Goal: Task Accomplishment & Management: Manage account settings

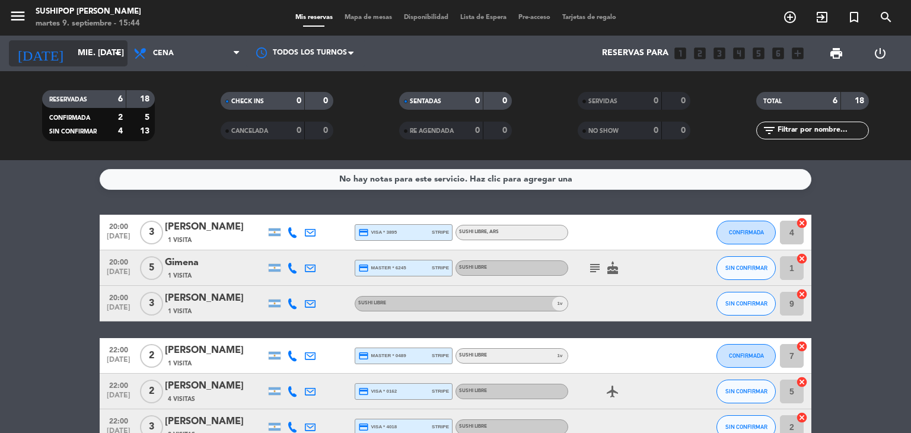
click at [125, 56] on input "mié. [DATE]" at bounding box center [128, 53] width 113 height 21
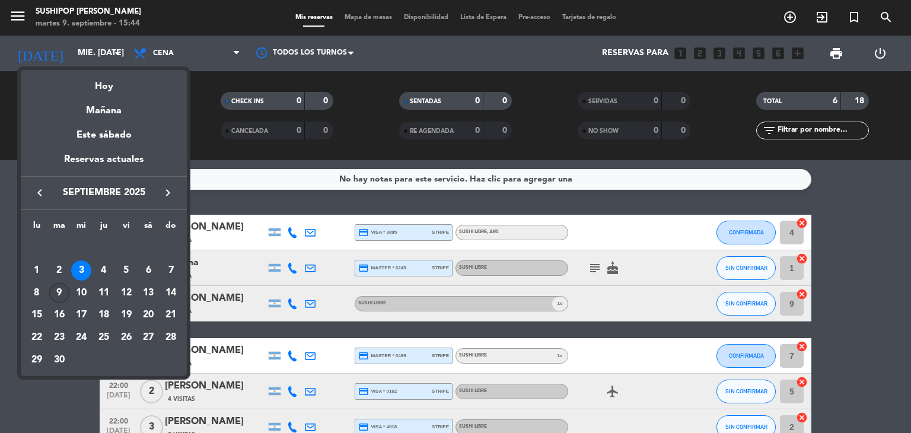
click at [63, 290] on div "9" at bounding box center [59, 293] width 20 height 20
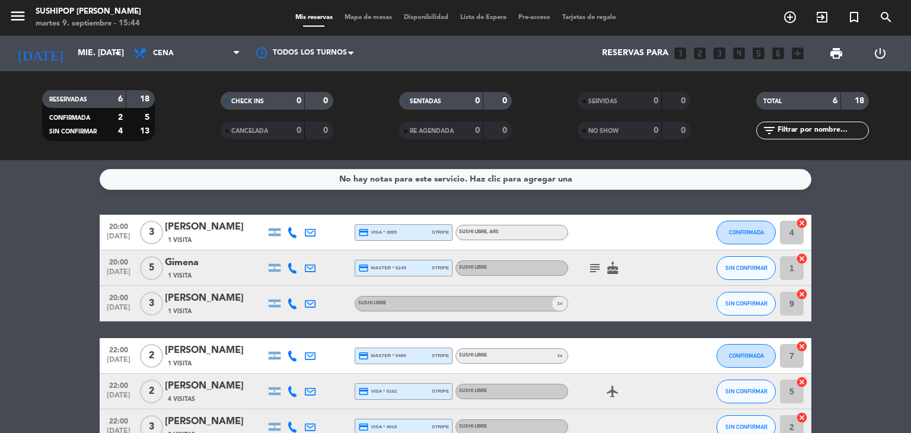
type input "[DATE] sep."
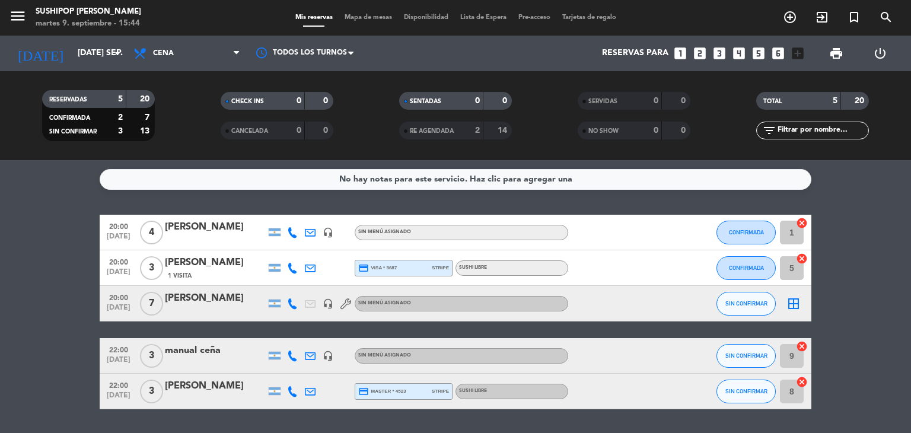
click at [342, 300] on icon at bounding box center [345, 303] width 11 height 11
click at [327, 232] on icon "headset_mic" at bounding box center [328, 232] width 11 height 11
click at [328, 348] on div "headset_mic" at bounding box center [328, 355] width 18 height 35
click at [327, 354] on icon "headset_mic" at bounding box center [328, 355] width 11 height 11
click at [330, 234] on icon "headset_mic" at bounding box center [328, 232] width 11 height 11
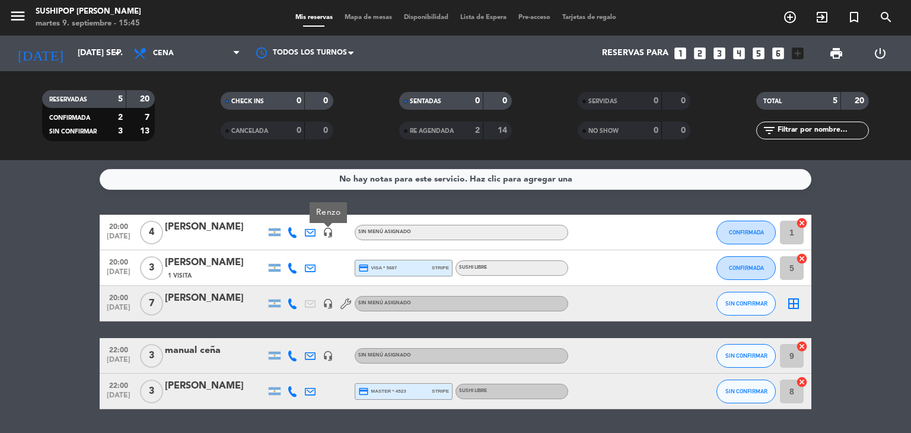
scroll to position [36, 0]
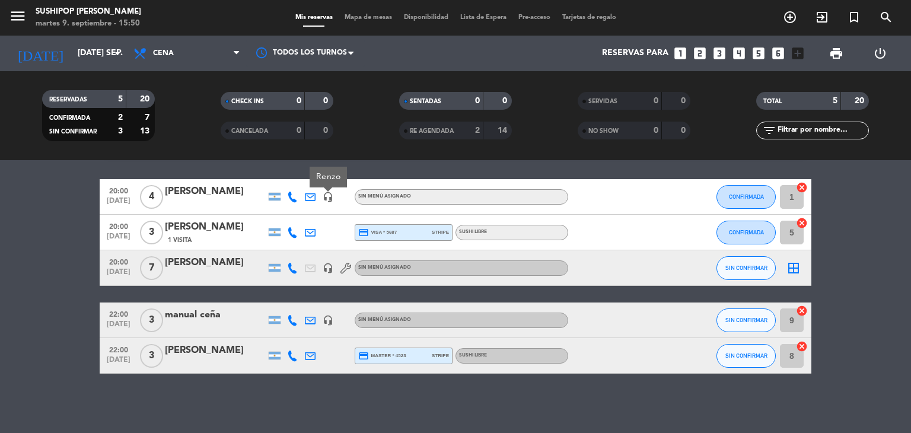
click at [342, 272] on icon at bounding box center [345, 268] width 11 height 11
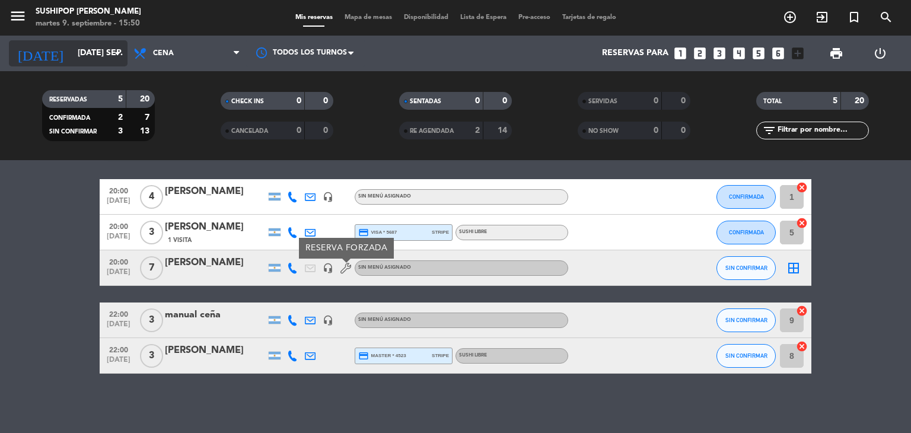
click at [91, 51] on input "[DATE] sep." at bounding box center [128, 53] width 113 height 21
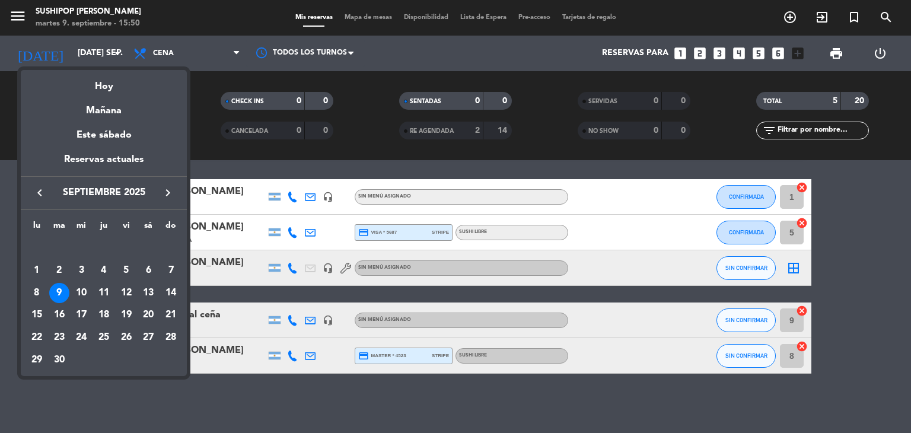
click at [0, 224] on div at bounding box center [455, 216] width 911 height 433
